Goal: Navigation & Orientation: Understand site structure

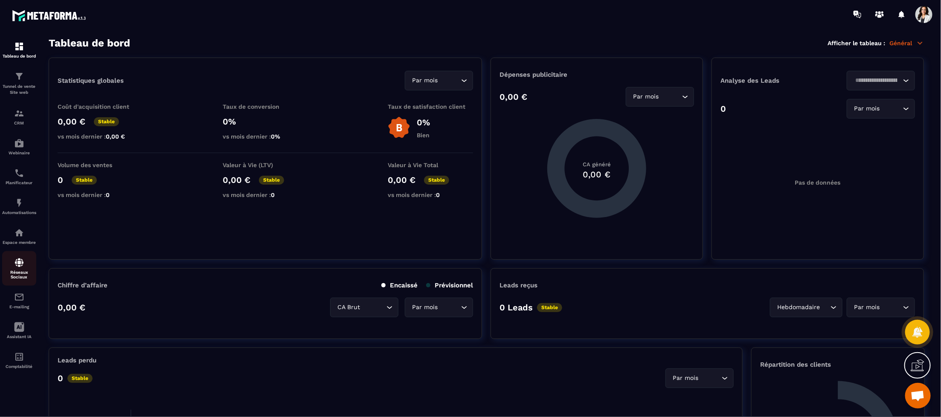
scroll to position [268, 0]
click at [29, 269] on div "Réseaux Sociaux" at bounding box center [19, 269] width 34 height 22
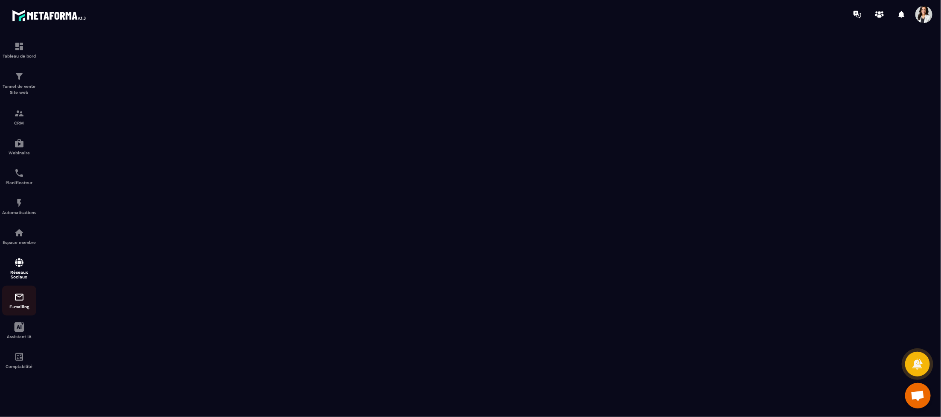
click at [20, 298] on img at bounding box center [19, 297] width 10 height 10
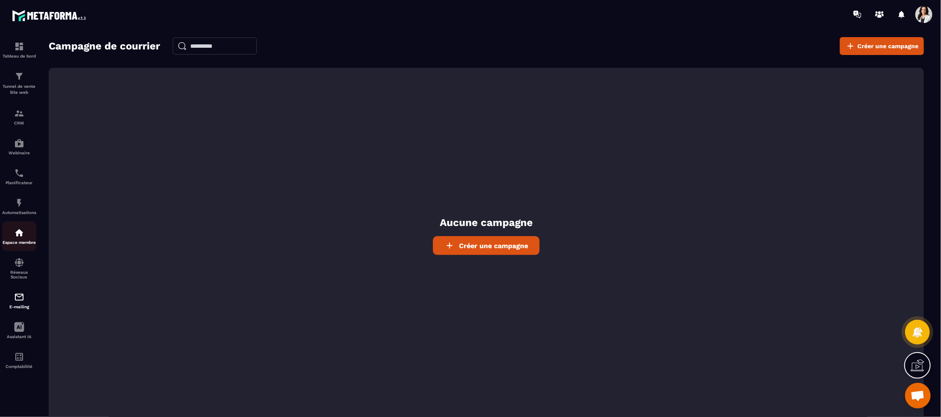
click at [17, 236] on img at bounding box center [19, 233] width 10 height 10
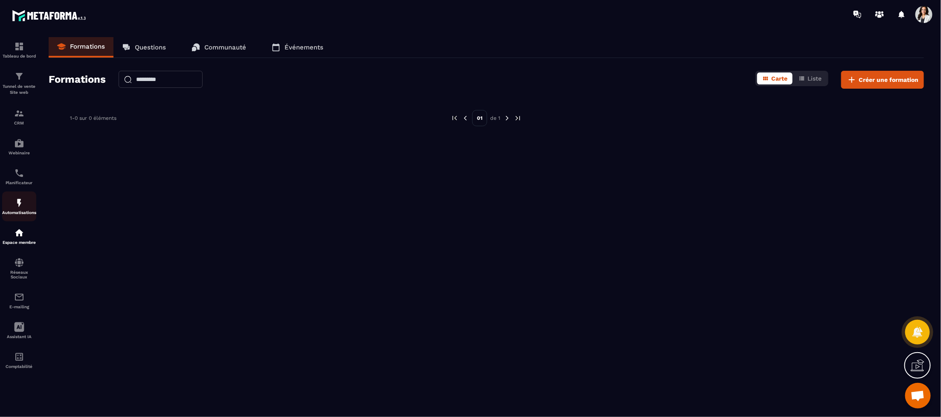
click at [16, 201] on img at bounding box center [19, 203] width 10 height 10
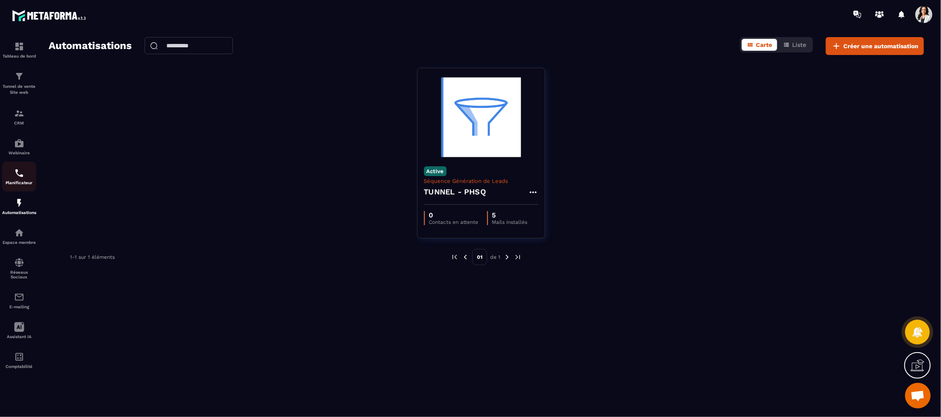
click at [19, 169] on img at bounding box center [19, 173] width 10 height 10
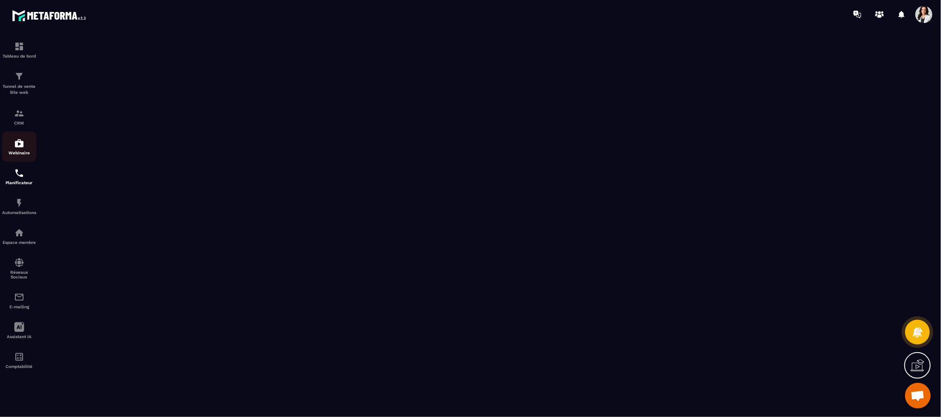
click at [19, 138] on link "Webinaire" at bounding box center [19, 147] width 34 height 30
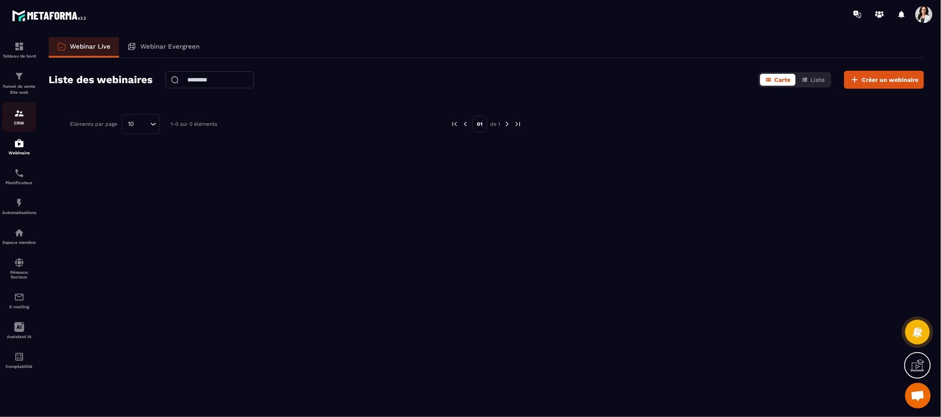
click at [19, 117] on img at bounding box center [19, 113] width 10 height 10
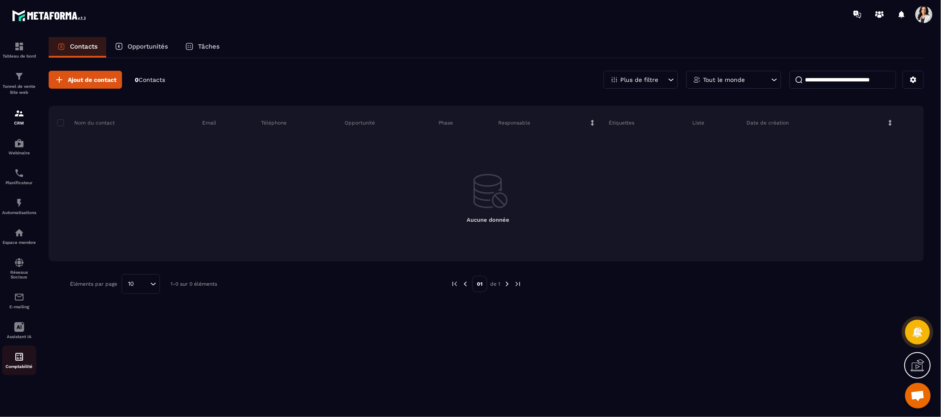
click at [18, 361] on img at bounding box center [19, 357] width 10 height 10
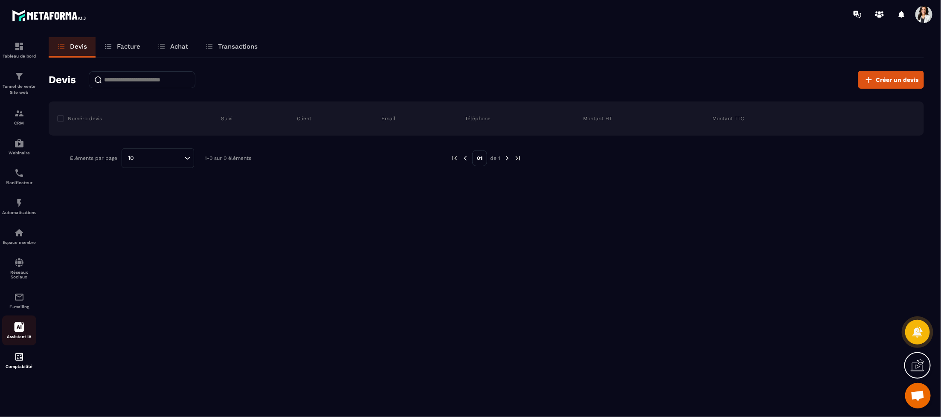
click at [15, 336] on p "Assistant IA" at bounding box center [19, 336] width 34 height 5
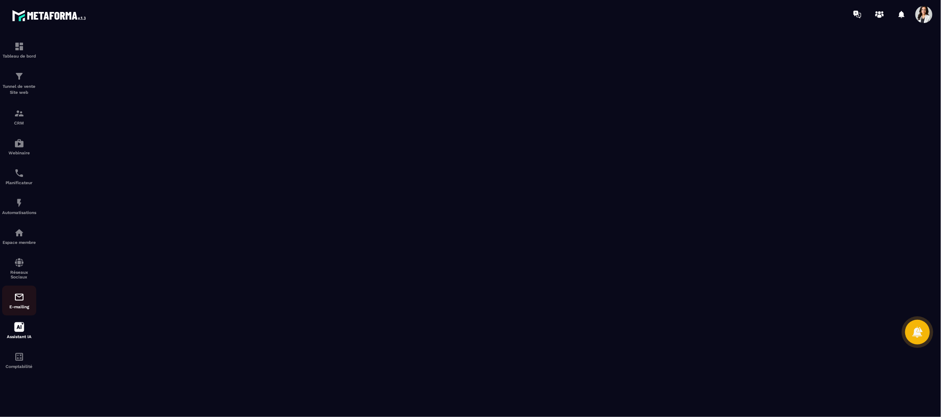
click at [15, 305] on div "E-mailing" at bounding box center [19, 300] width 34 height 17
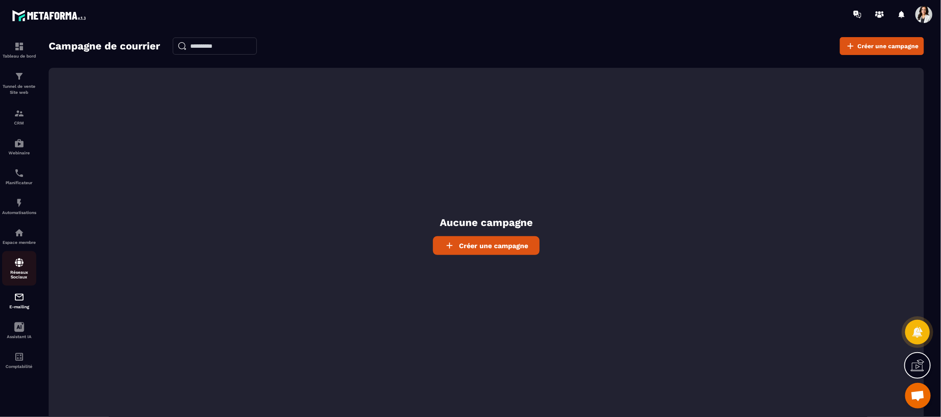
click at [14, 266] on img at bounding box center [19, 263] width 10 height 10
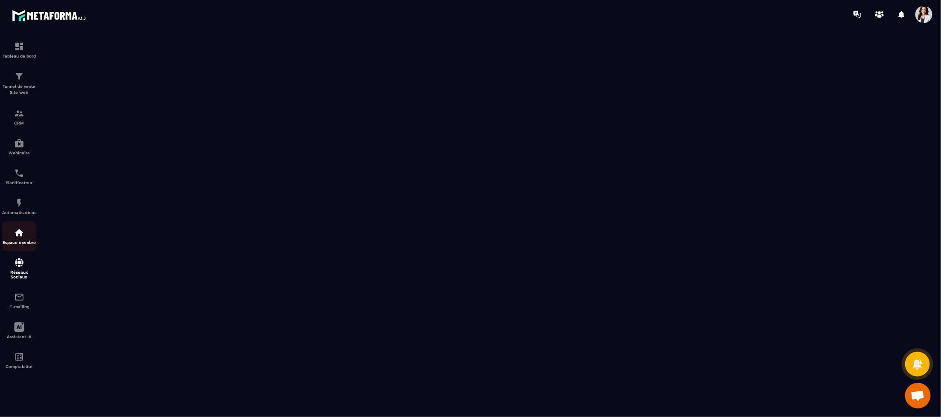
click at [13, 236] on div "Espace membre" at bounding box center [19, 236] width 34 height 17
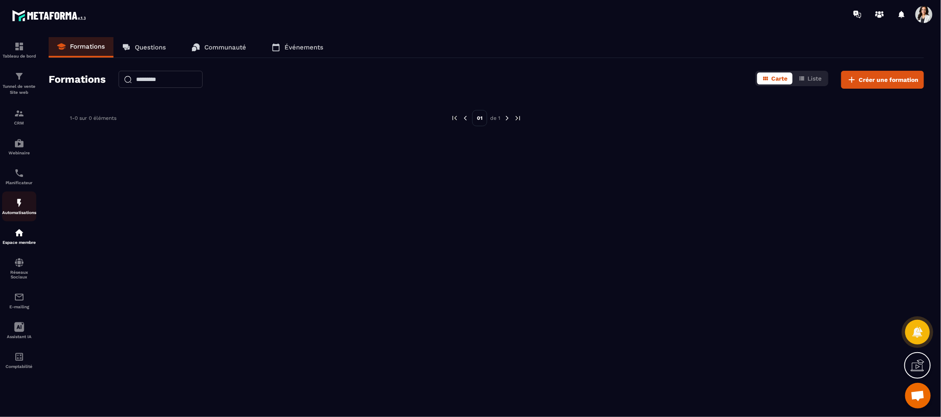
click at [13, 204] on div "Automatisations" at bounding box center [19, 206] width 34 height 17
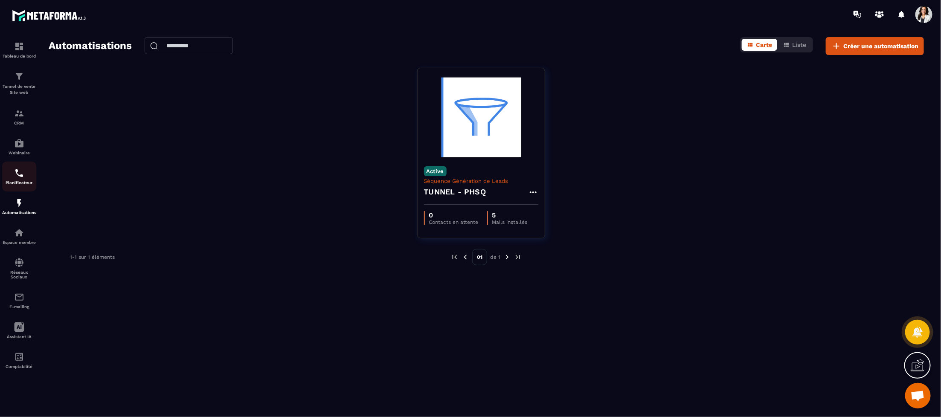
click at [18, 177] on img at bounding box center [19, 173] width 10 height 10
